Goal: Task Accomplishment & Management: Complete application form

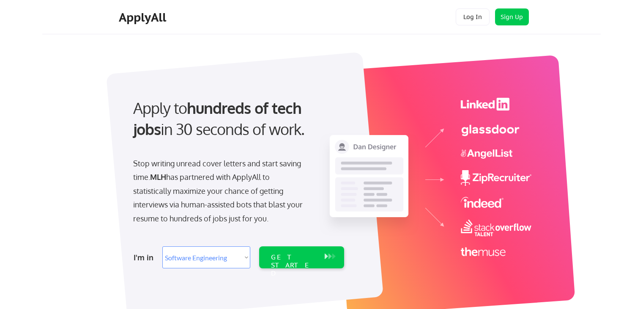
select select ""engineering""
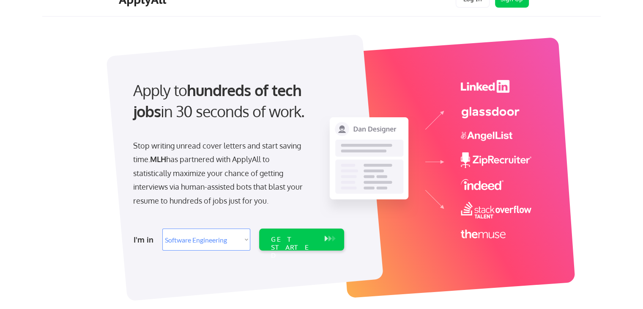
scroll to position [23, 0]
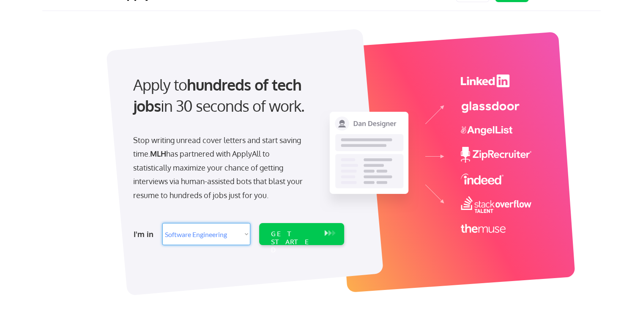
click at [246, 232] on select "Select Role Software Engineering Product Management Customer Success Sales UI/U…" at bounding box center [206, 234] width 88 height 22
click at [282, 232] on div "GET STARTED" at bounding box center [293, 242] width 45 height 25
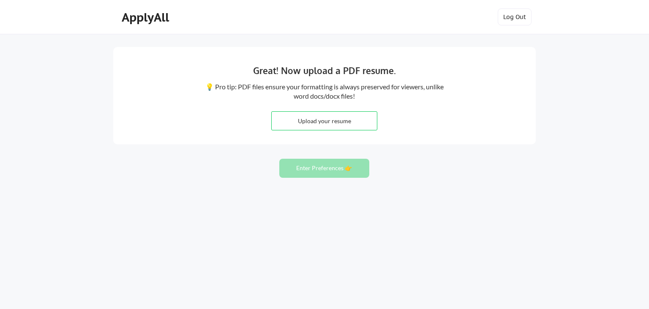
click at [357, 93] on div "💡 Pro tip: PDF files ensure your formatting is always preserved for viewers, un…" at bounding box center [324, 91] width 241 height 19
click at [338, 126] on input "file" at bounding box center [324, 121] width 105 height 18
type input "C:\fakepath\Cosmas_Mandikonza_resume_a.pdf"
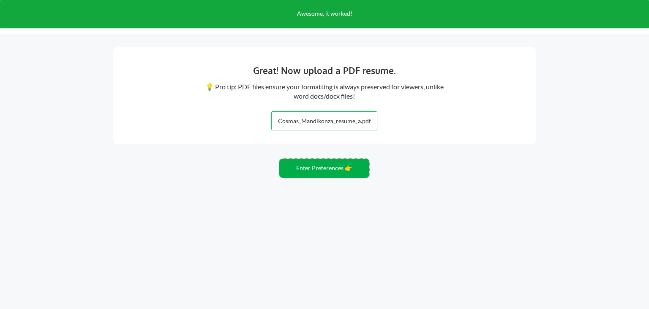
click at [323, 171] on button "Enter Preferences 👉" at bounding box center [325, 168] width 90 height 19
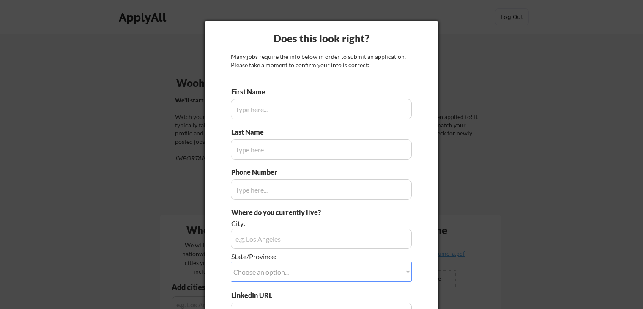
type input "Cosmas"
type input "Mandikonza"
type input "+1 (218) 260-9755"
type input "Duluth, Minnesota"
type input "http://www.linkedin.com/in/cosmas-mandikonza-458a07233"
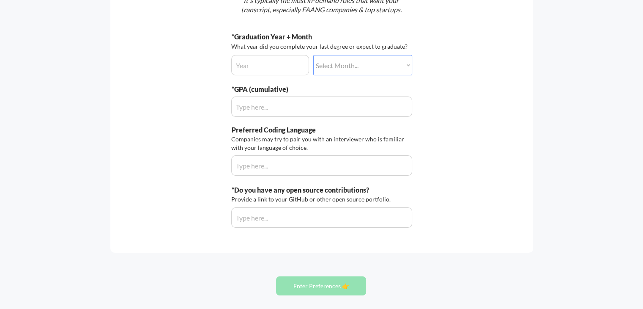
scroll to position [161, 0]
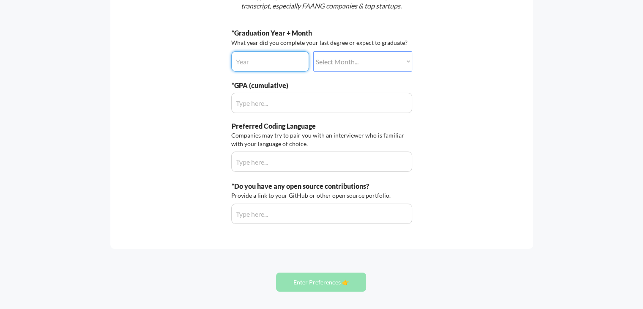
click at [295, 56] on input "input" at bounding box center [270, 61] width 78 height 20
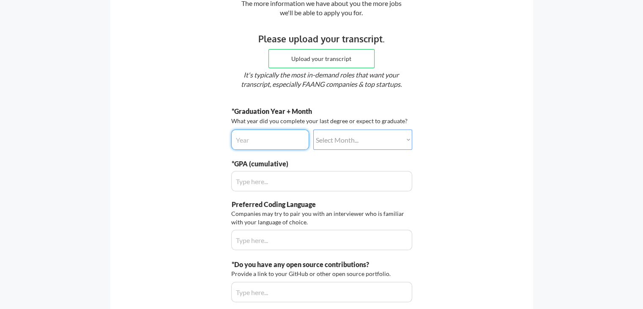
scroll to position [83, 0]
click at [247, 142] on input "input" at bounding box center [270, 139] width 78 height 20
type input "2028"
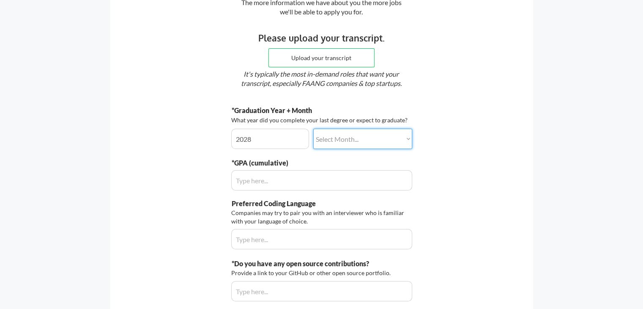
click at [360, 137] on select "Select Month... January February March April May June July August September Oct…" at bounding box center [362, 139] width 99 height 20
select select ""may""
click at [313, 129] on select "Select Month... January February March April May June July August September Oct…" at bounding box center [362, 139] width 99 height 20
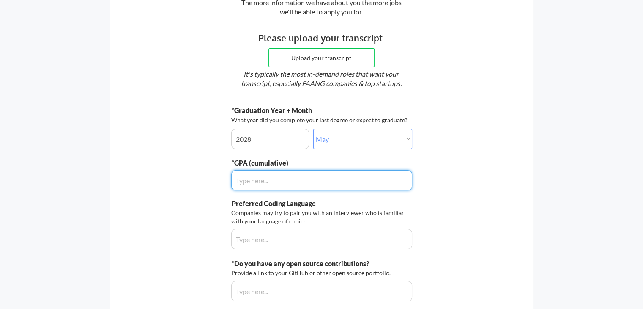
click at [303, 184] on input "input" at bounding box center [321, 180] width 181 height 20
click at [309, 183] on input "input" at bounding box center [321, 180] width 181 height 20
type input "3.7"
drag, startPoint x: 643, startPoint y: 121, endPoint x: 646, endPoint y: 149, distance: 29.0
click at [643, 149] on html "Let's do this thing. The more information we have about you the more jobs we'll…" at bounding box center [321, 71] width 643 height 309
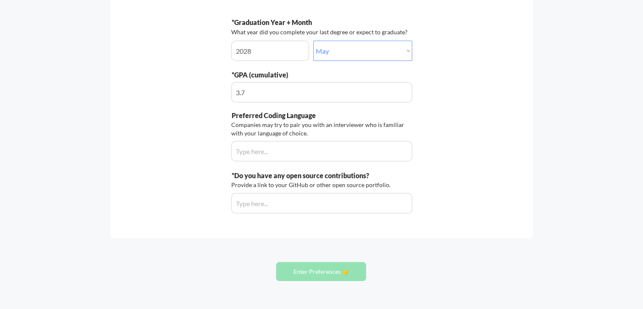
scroll to position [199, 0]
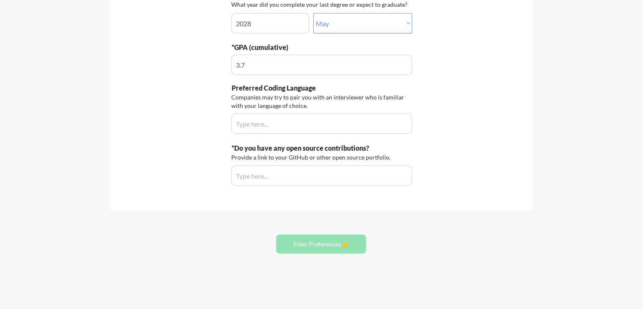
click at [408, 135] on div "*Graduation Year + Month What year did you complete your last degree or expect …" at bounding box center [321, 87] width 181 height 195
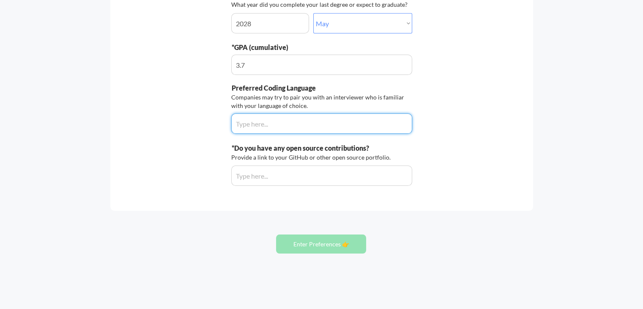
click at [355, 118] on input "input" at bounding box center [321, 123] width 181 height 20
type input "Python"
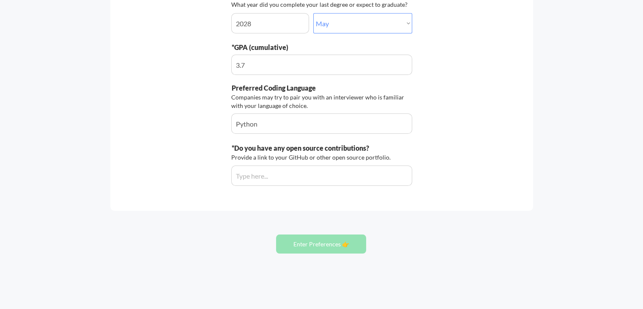
click at [347, 188] on div "Let's do this thing. The more information we have about you the more jobs we'll…" at bounding box center [321, 29] width 423 height 362
click at [335, 175] on input "input" at bounding box center [321, 175] width 181 height 20
click at [266, 181] on input "input" at bounding box center [321, 175] width 181 height 20
paste input "https://github.com/CosmasMandikonza"
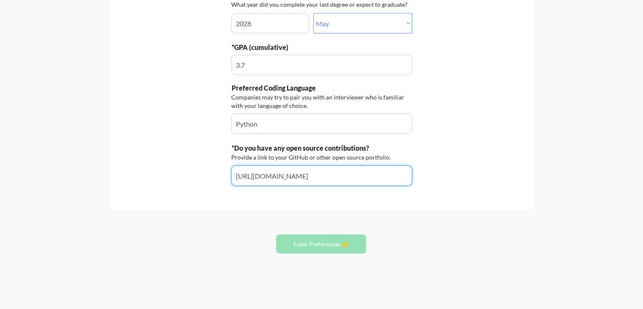
type input "https://github.com/CosmasMandikonza"
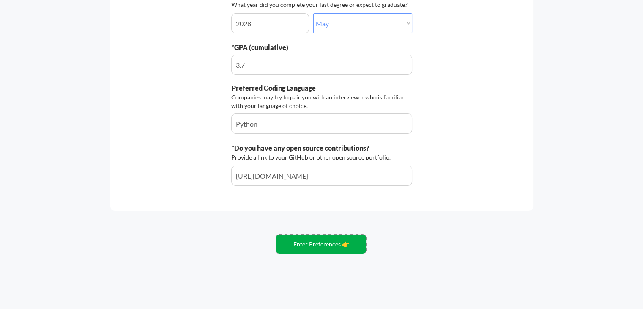
click at [332, 249] on button "Enter Preferences 👉" at bounding box center [321, 243] width 90 height 19
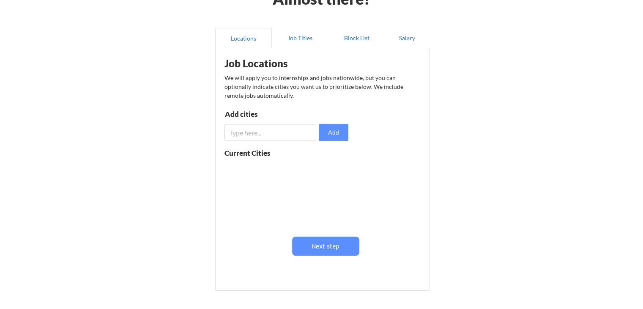
scroll to position [69, 0]
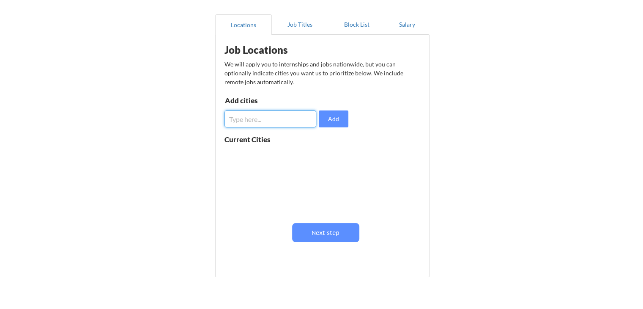
click at [257, 121] on input "input" at bounding box center [271, 118] width 92 height 17
type input "any"
click at [333, 114] on button "Add" at bounding box center [334, 118] width 30 height 17
click at [249, 159] on div "any" at bounding box center [252, 156] width 55 height 11
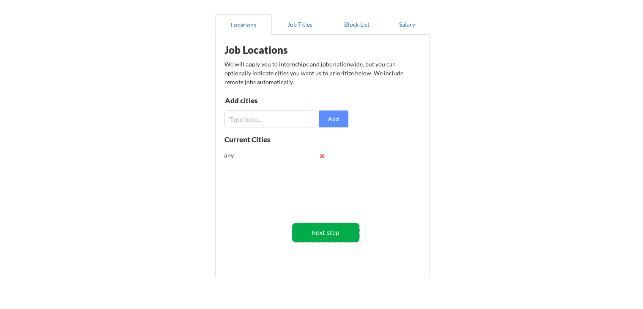
click at [326, 231] on button "Next step" at bounding box center [325, 232] width 67 height 19
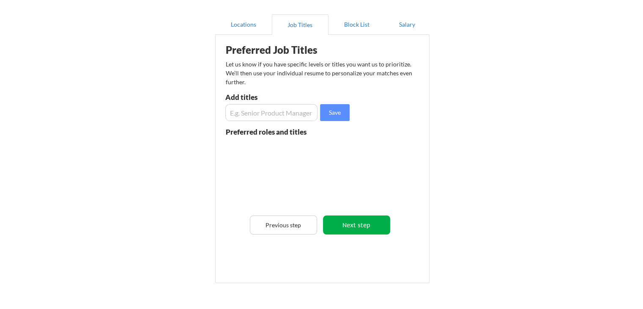
click at [340, 229] on button "Next step" at bounding box center [356, 224] width 67 height 19
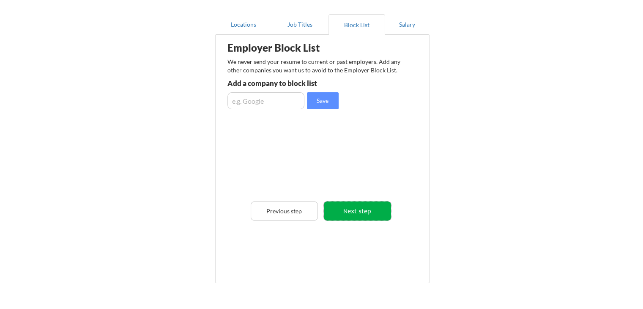
click at [340, 209] on button "Next step" at bounding box center [357, 210] width 67 height 19
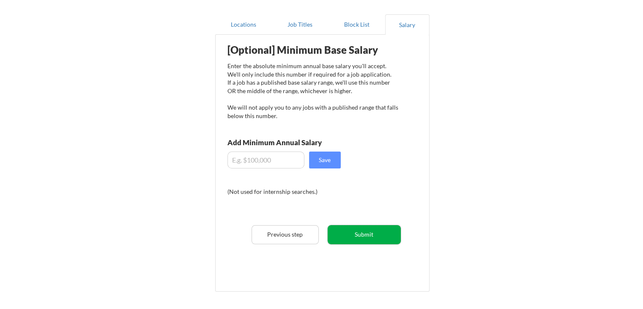
click at [373, 234] on button "Submit" at bounding box center [364, 234] width 73 height 19
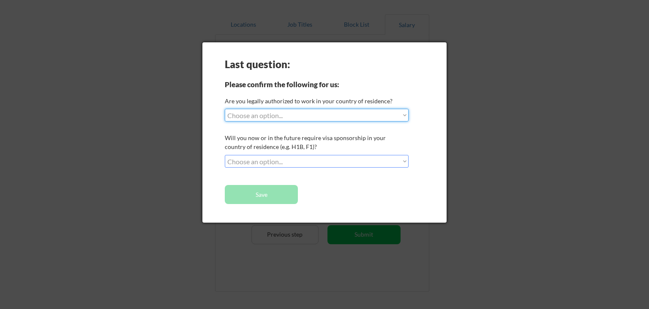
click at [293, 116] on select "Choose an option... Yes, I am a US Citizen Yes, I am a Canadian Citizen Yes, I …" at bounding box center [317, 115] width 184 height 13
select select ""yes__i_am_here_on_a_visa__h1b__opt__etc__""
click at [225, 109] on select "Choose an option... Yes, I am a US Citizen Yes, I am a Canadian Citizen Yes, I …" at bounding box center [317, 115] width 184 height 13
click at [318, 159] on select "Choose an option... No, I will not need sponsorship Yes, I will need sponsorship" at bounding box center [317, 161] width 184 height 13
select select ""yes__i_will_need_sponsorship""
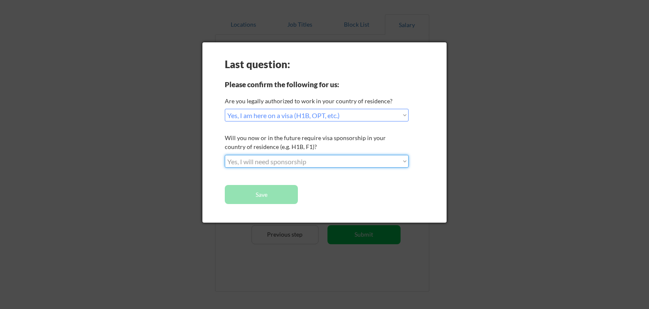
click at [225, 155] on select "Choose an option... No, I will not need sponsorship Yes, I will need sponsorship" at bounding box center [317, 161] width 184 height 13
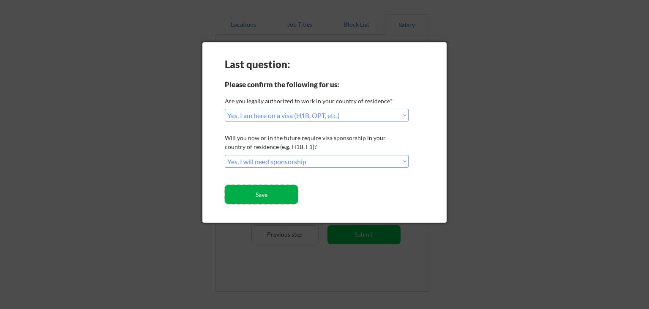
click at [281, 193] on button "Save" at bounding box center [261, 194] width 73 height 19
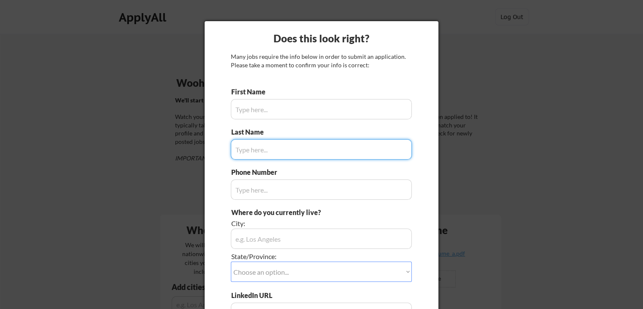
type input "Cosmas"
type input "[PHONE_NUMBER]"
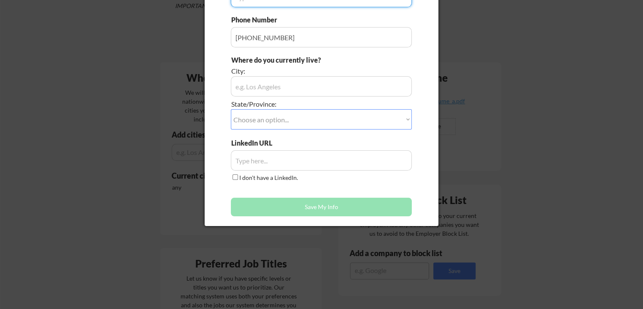
scroll to position [175, 0]
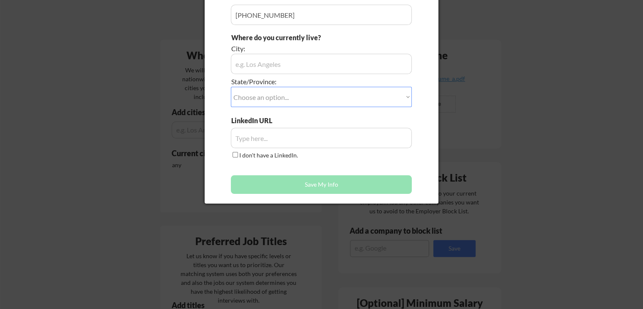
type input "Mandikonza"
click at [292, 67] on input "input" at bounding box center [321, 64] width 181 height 20
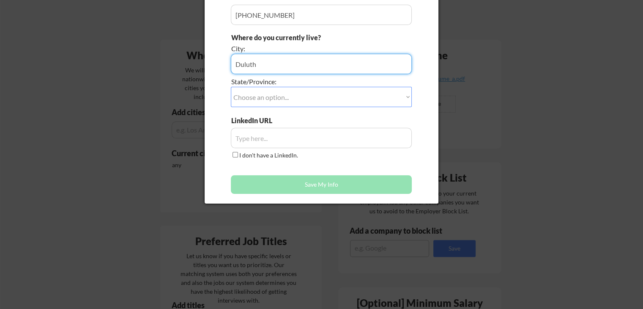
type input "Duluth"
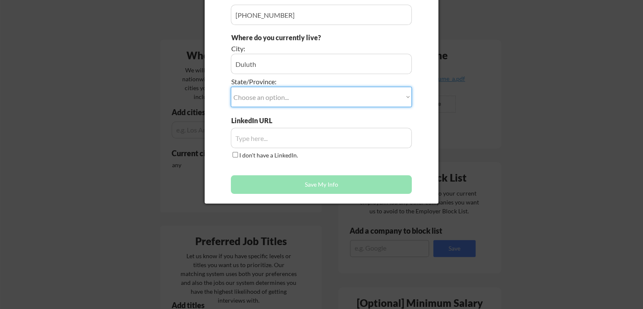
click at [269, 93] on select "Choose an option... Other/Not Applicable [US_STATE] [US_STATE] [GEOGRAPHIC_DATA…" at bounding box center [321, 97] width 181 height 20
select select ""Minnesota""
click at [231, 87] on select "Choose an option... Other/Not Applicable Alabama Alaska Alberta Arizona Arkansa…" at bounding box center [321, 97] width 181 height 20
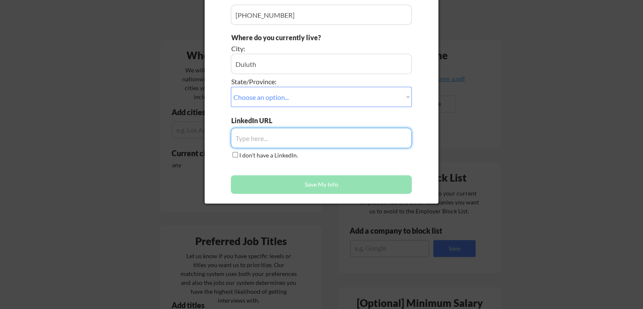
click at [311, 143] on input "input" at bounding box center [321, 138] width 181 height 20
click at [310, 144] on input "input" at bounding box center [321, 138] width 181 height 20
paste input "http://www.linkedin.com/in/cosmas-mandikonza-458a07233"
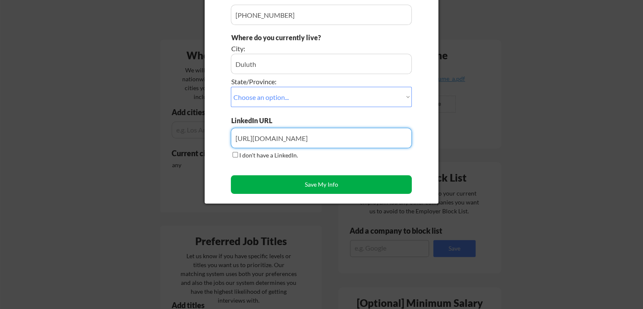
type input "http://www.linkedin.com/in/cosmas-mandikonza-458a07233"
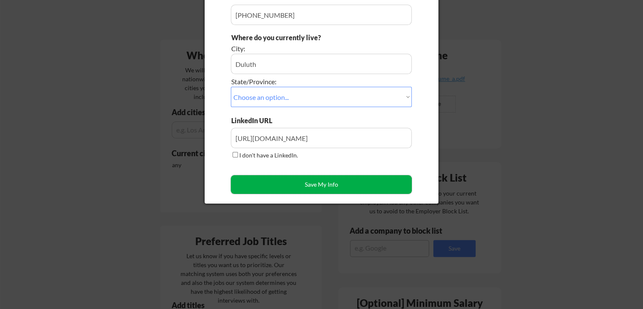
scroll to position [0, 0]
click at [334, 183] on button "Save My Info" at bounding box center [321, 184] width 181 height 19
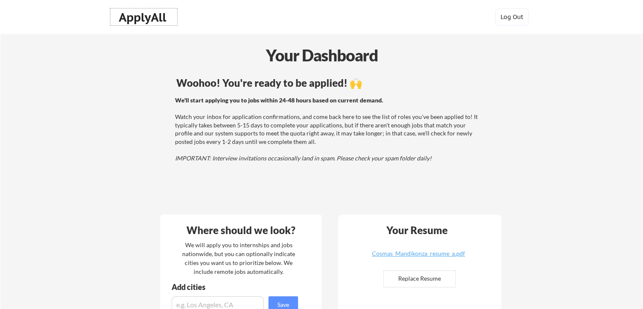
click at [150, 19] on div "ApplyAll" at bounding box center [144, 17] width 50 height 14
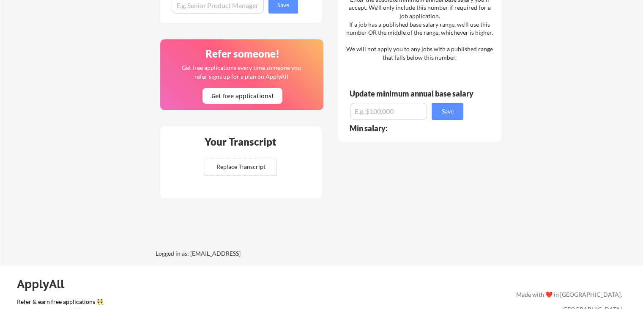
scroll to position [495, 0]
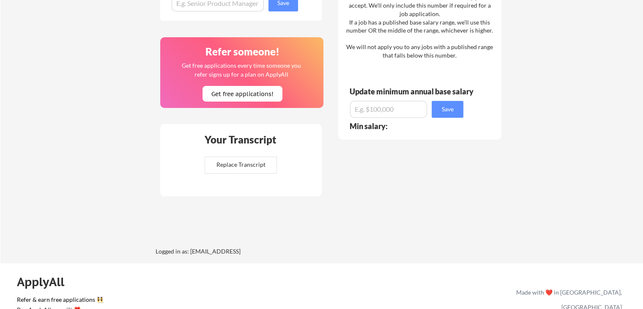
click at [205, 248] on div "Logged in as: cmandikonza@css.eduu" at bounding box center [219, 251] width 127 height 8
click at [234, 247] on div "Logged in as: cmandikonza@css.eduu" at bounding box center [219, 251] width 127 height 8
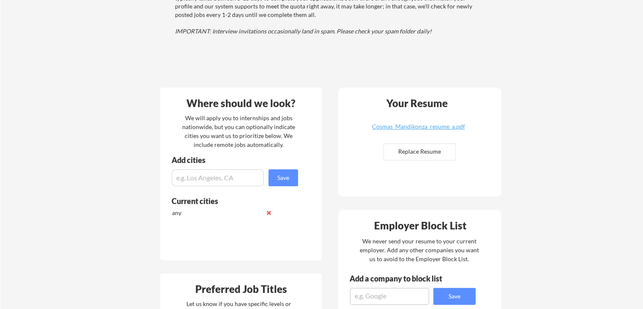
scroll to position [60, 0]
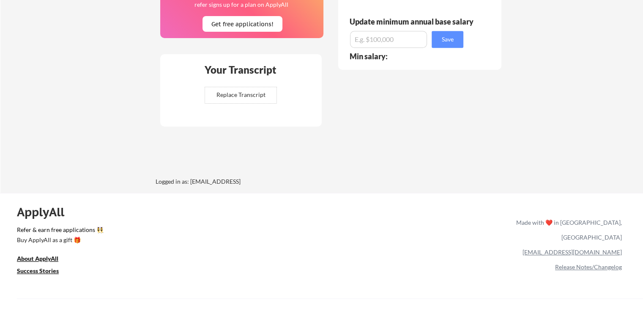
scroll to position [566, 0]
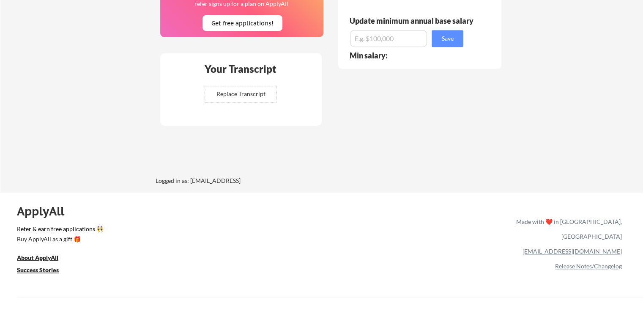
click at [214, 176] on div "Logged in as: [EMAIL_ADDRESS]" at bounding box center [219, 180] width 127 height 8
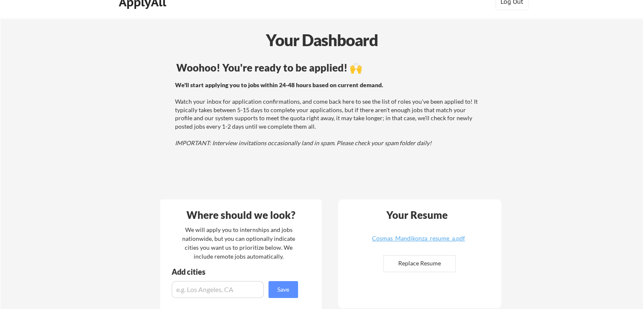
scroll to position [0, 0]
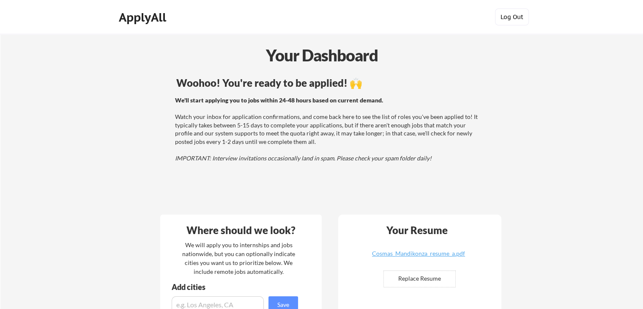
click at [518, 20] on button "Log Out" at bounding box center [512, 16] width 34 height 17
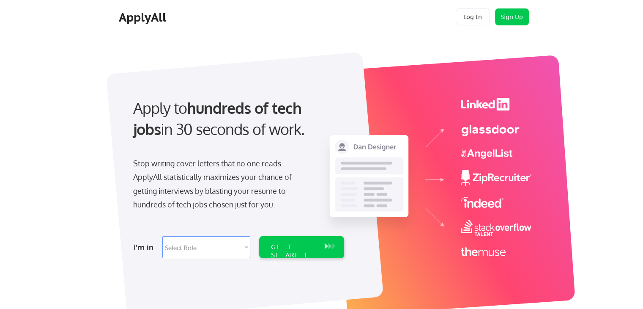
drag, startPoint x: 647, startPoint y: 35, endPoint x: 645, endPoint y: 21, distance: 14.5
click at [643, 21] on html "Apply to hundreds of tech jobs in 30 seconds of work. Stop writing cover letter…" at bounding box center [321, 154] width 643 height 309
click at [514, 24] on button "Sign Up" at bounding box center [512, 16] width 34 height 17
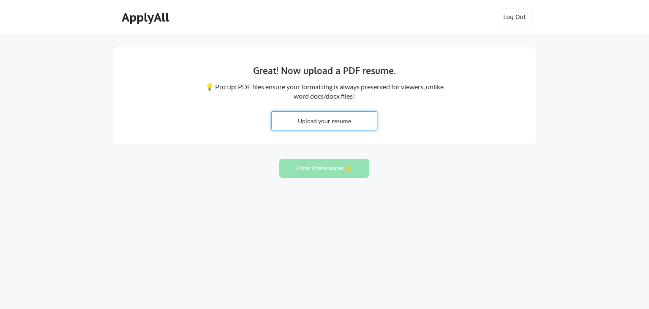
click at [334, 116] on input "file" at bounding box center [324, 121] width 105 height 18
type input "C:\fakepath\Cosmas_Mandikonza_resume_a.pdf"
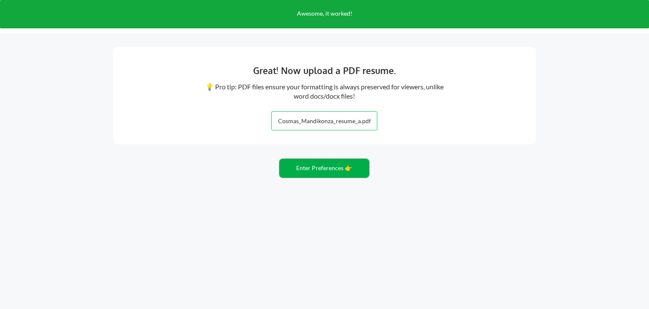
click at [331, 169] on button "Enter Preferences 👉" at bounding box center [325, 168] width 90 height 19
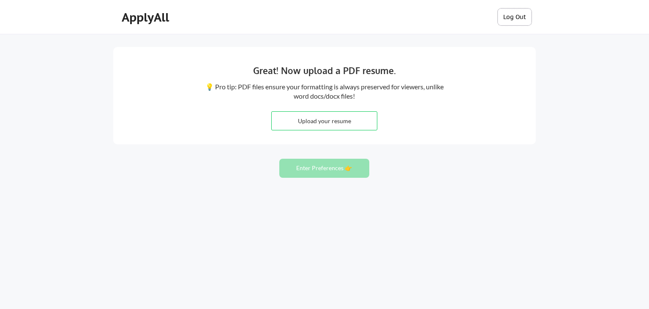
click at [511, 18] on button "Log Out" at bounding box center [515, 16] width 34 height 17
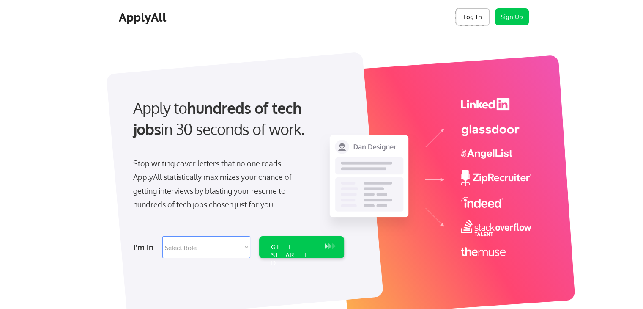
click at [471, 19] on button "Log In" at bounding box center [473, 16] width 34 height 17
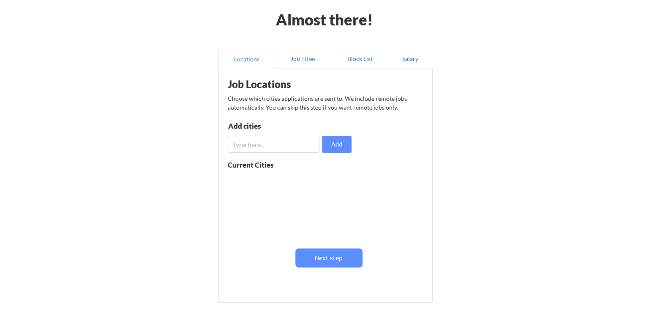
scroll to position [33, 0]
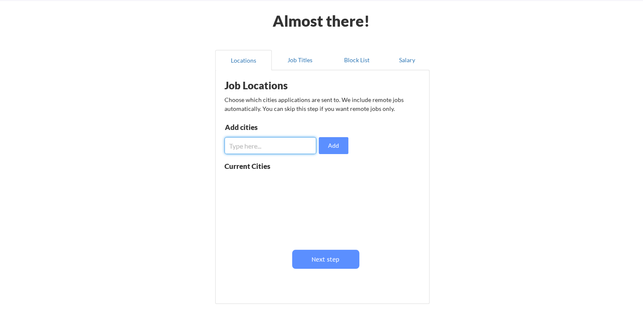
click at [284, 147] on input "input" at bounding box center [271, 145] width 92 height 17
click at [303, 269] on div "Job Locations Choose which cities applications are sent to. We include remote j…" at bounding box center [324, 183] width 208 height 219
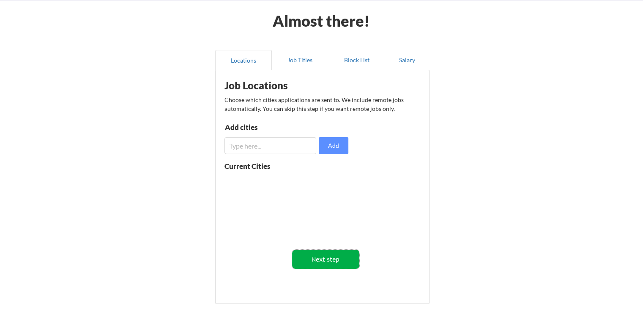
click at [310, 259] on button "Next step" at bounding box center [325, 258] width 67 height 19
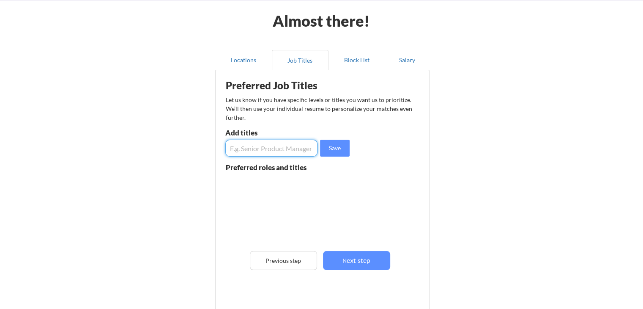
click at [267, 146] on input "input" at bounding box center [271, 148] width 92 height 17
type input "intern"
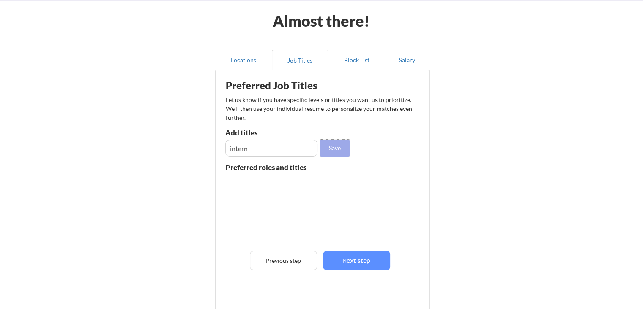
click at [337, 146] on button "Save" at bounding box center [335, 148] width 30 height 17
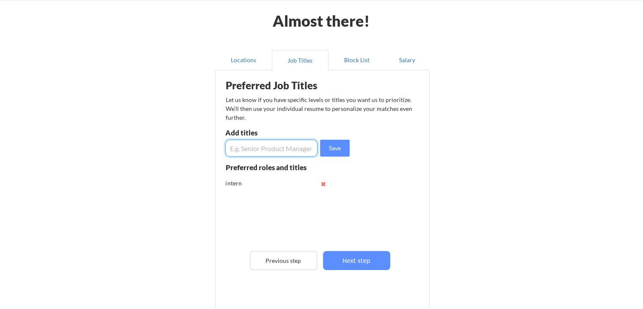
click at [271, 148] on input "input" at bounding box center [271, 148] width 92 height 17
type input "sre intern"
click at [265, 145] on input "input" at bounding box center [271, 148] width 92 height 17
type input "software engineering intern"
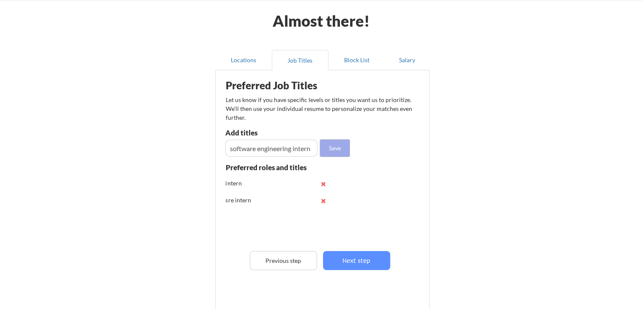
click at [326, 149] on button "Save" at bounding box center [335, 148] width 30 height 17
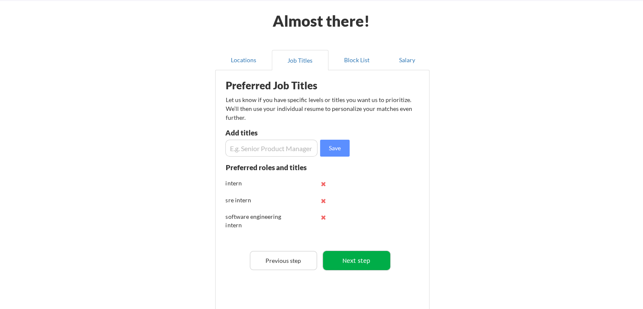
click at [360, 260] on button "Next step" at bounding box center [356, 260] width 67 height 19
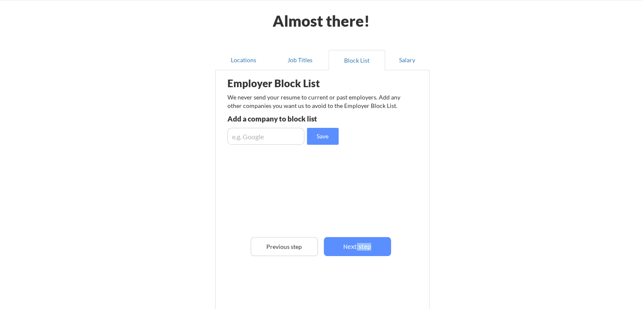
drag, startPoint x: 357, startPoint y: 236, endPoint x: 357, endPoint y: 247, distance: 10.6
click at [357, 247] on div "Employer Block List We never send your resume to current or past employers. Add…" at bounding box center [322, 181] width 205 height 219
click at [357, 247] on button "Next step" at bounding box center [357, 246] width 67 height 19
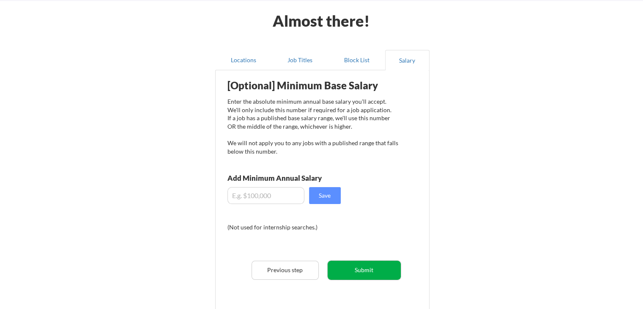
click at [366, 274] on button "Submit" at bounding box center [364, 269] width 73 height 19
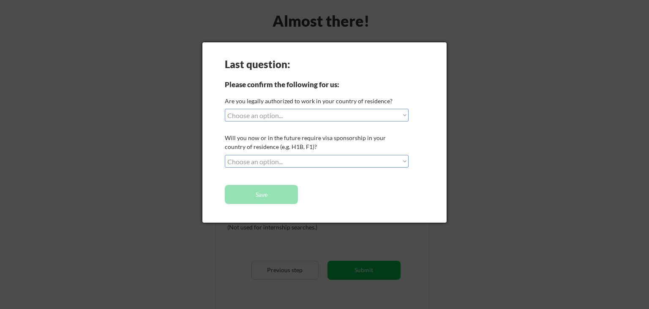
click at [318, 110] on div "Last question: Please confirm the following for us: Are you legally authorized …" at bounding box center [325, 132] width 244 height 180
drag, startPoint x: 318, startPoint y: 110, endPoint x: 306, endPoint y: 186, distance: 77.5
click at [306, 186] on div "Last question: Please confirm the following for us: Are you legally authorized …" at bounding box center [325, 132] width 244 height 180
select select ""yes__i_am_here_on_a_visa__h1b__opt__etc__""
click at [225, 109] on select "Choose an option... Yes, I am a US Citizen Yes, I am a Canadian Citizen Yes, I …" at bounding box center [317, 115] width 184 height 13
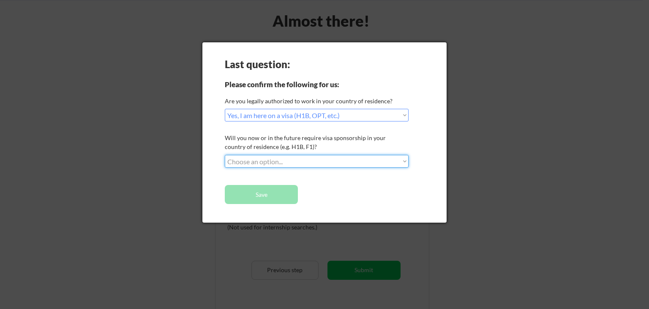
click at [299, 159] on select "Choose an option... No, I will not need sponsorship Yes, I will need sponsorship" at bounding box center [317, 161] width 184 height 13
select select ""yes__i_will_need_sponsorship""
click at [225, 155] on select "Choose an option... No, I will not need sponsorship Yes, I will need sponsorship" at bounding box center [317, 161] width 184 height 13
click at [285, 197] on button "Save" at bounding box center [261, 194] width 73 height 19
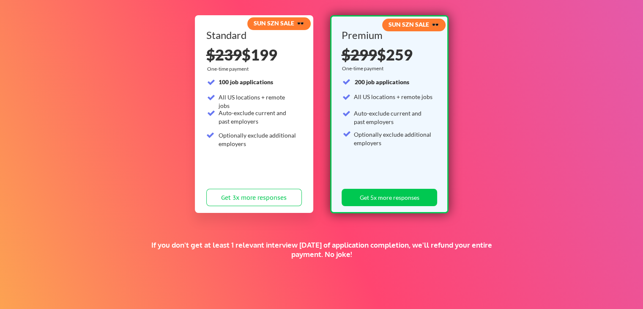
scroll to position [109, 0]
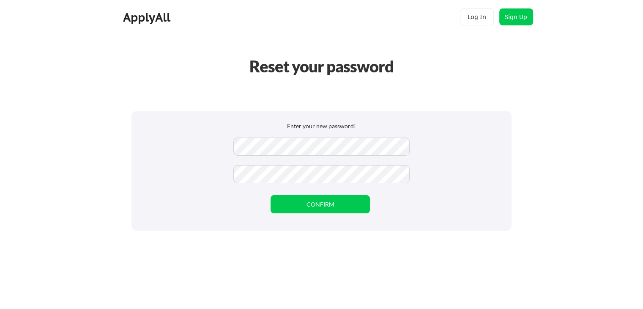
click at [399, 197] on div "Enter your new password! CONFIRM" at bounding box center [322, 171] width 380 height 120
click at [334, 207] on button "CONFIRM" at bounding box center [320, 204] width 99 height 18
